Goal: Find contact information: Find contact information

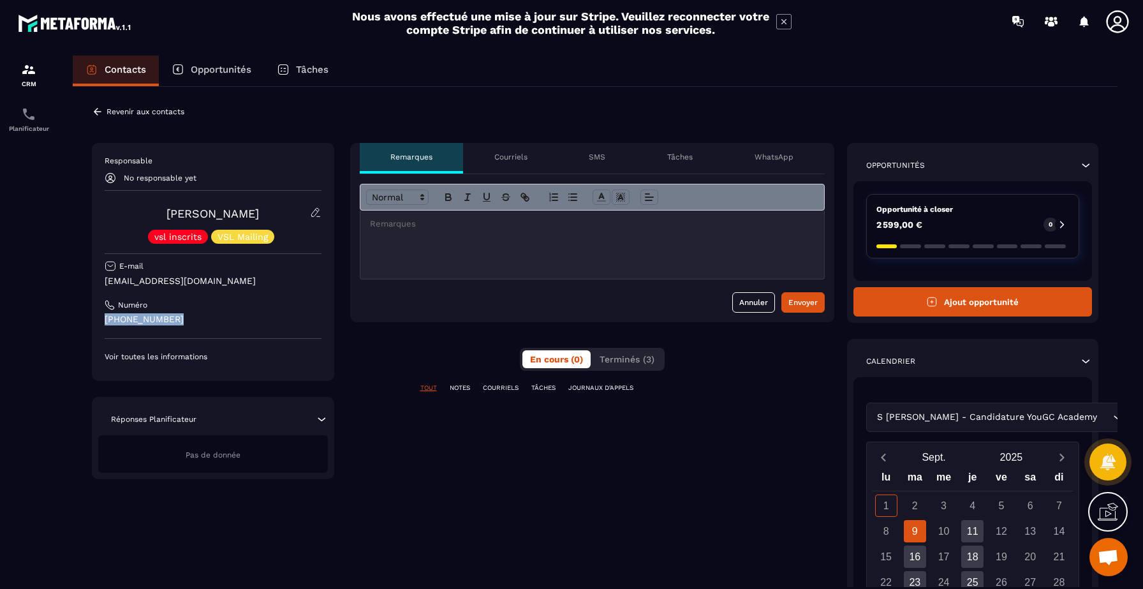
drag, startPoint x: 208, startPoint y: 323, endPoint x: 98, endPoint y: 321, distance: 110.4
click at [98, 321] on div "Responsable No responsable yet [PERSON_NAME] vsl inscrits VSL Mailing E-mail [E…" at bounding box center [213, 262] width 242 height 238
copy p "[PHONE_NUMBER]"
click at [91, 61] on div "Contacts" at bounding box center [116, 70] width 86 height 31
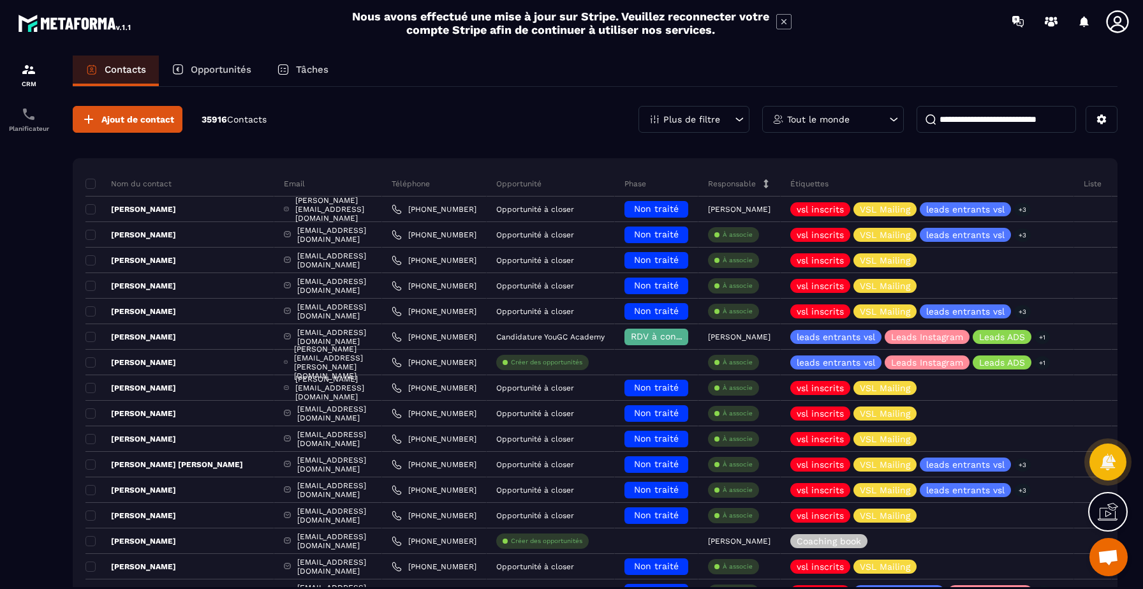
click at [868, 126] on div "Tout le monde" at bounding box center [833, 119] width 142 height 27
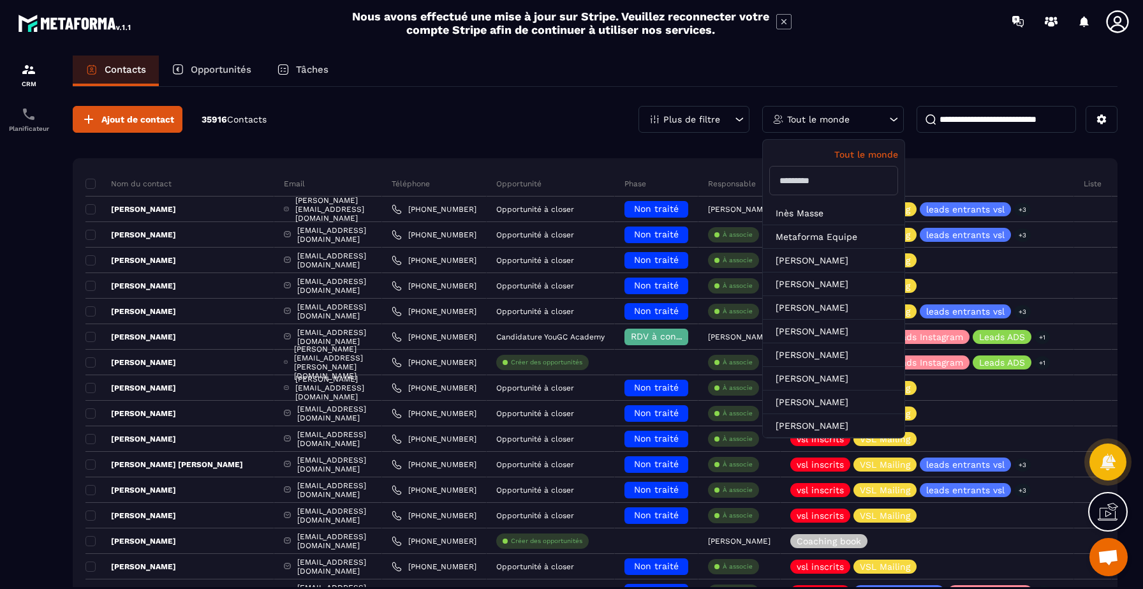
click at [823, 178] on input "text" at bounding box center [833, 180] width 129 height 29
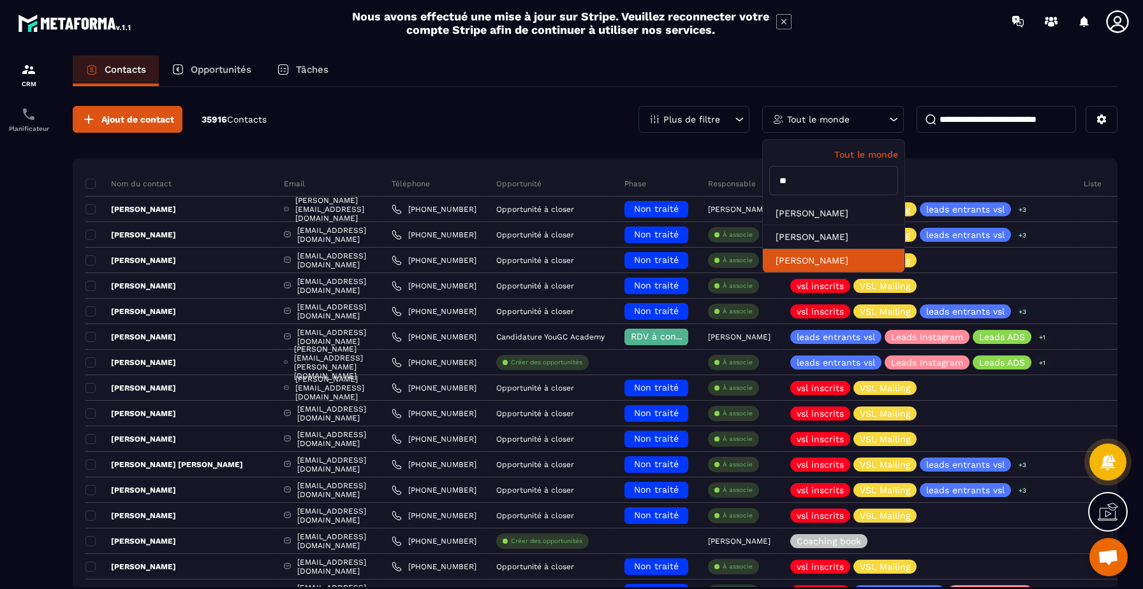
type input "**"
click at [820, 254] on li "[PERSON_NAME]" at bounding box center [834, 261] width 142 height 24
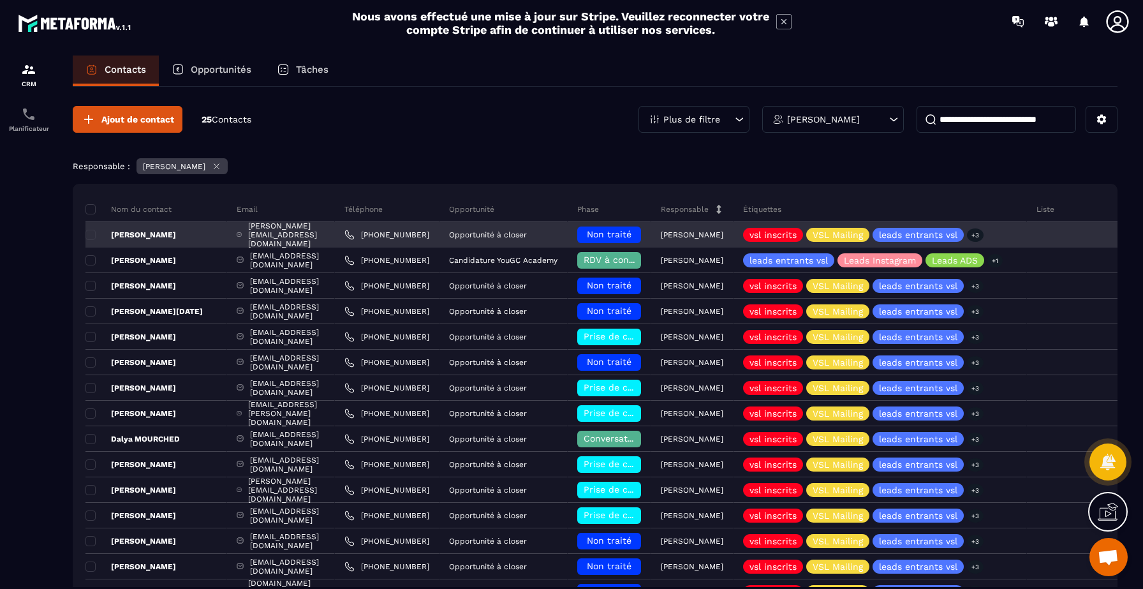
click at [178, 233] on div "[PERSON_NAME]" at bounding box center [156, 235] width 142 height 26
